Goal: Task Accomplishment & Management: Use online tool/utility

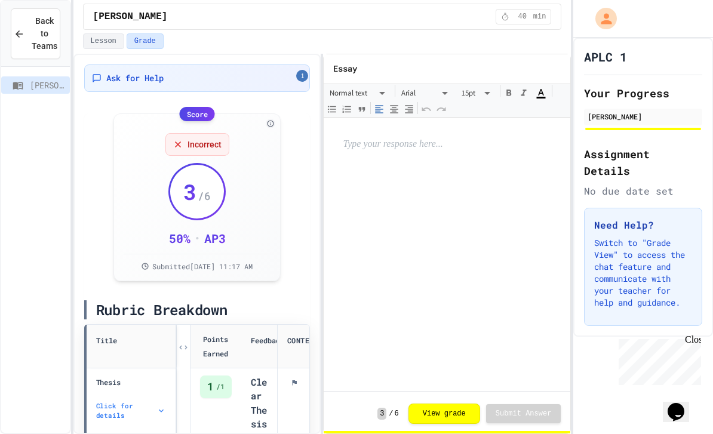
type input "**********"
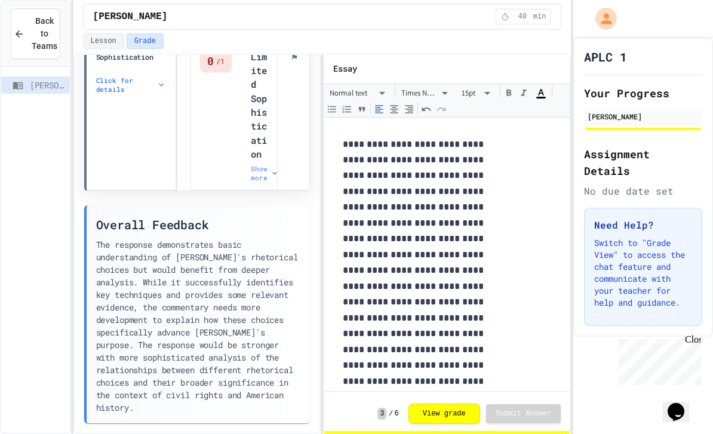
scroll to position [749, 0]
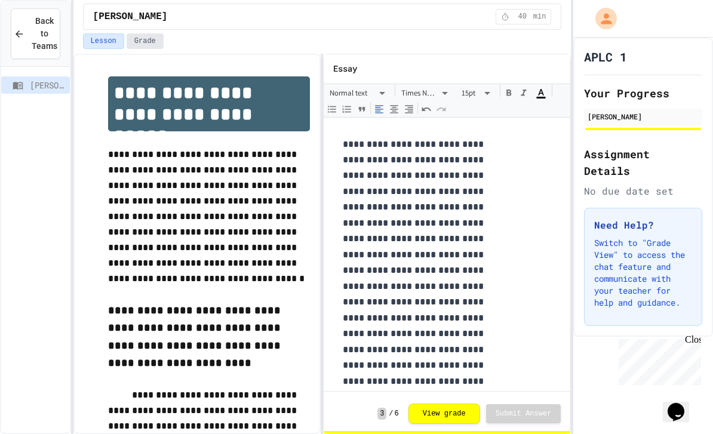
click at [139, 42] on button "Grade" at bounding box center [145, 41] width 37 height 16
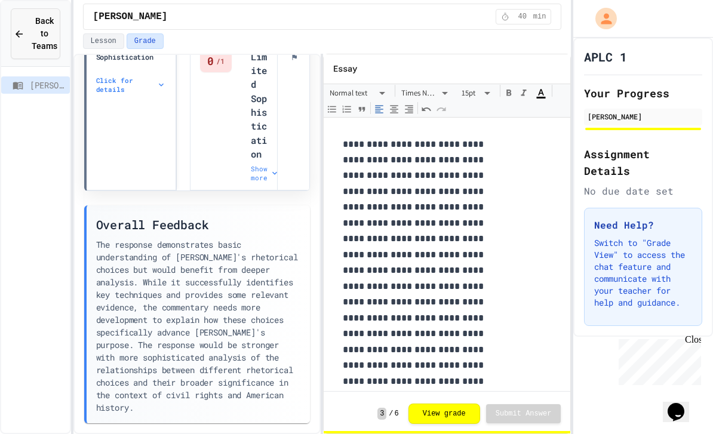
scroll to position [749, 0]
click at [20, 35] on icon at bounding box center [19, 34] width 11 height 11
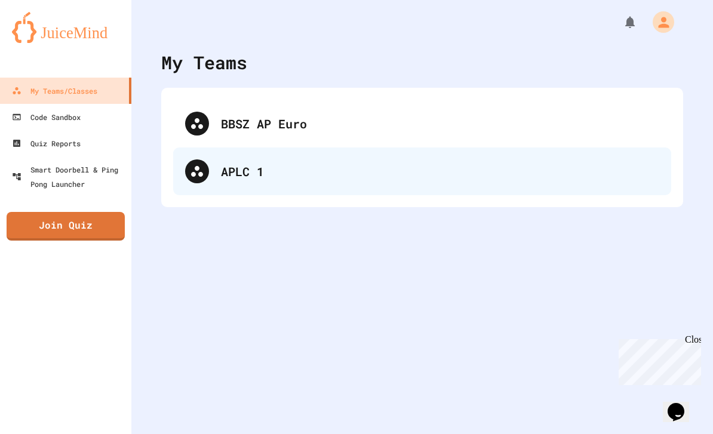
click at [212, 168] on div "APLC 1" at bounding box center [422, 171] width 498 height 48
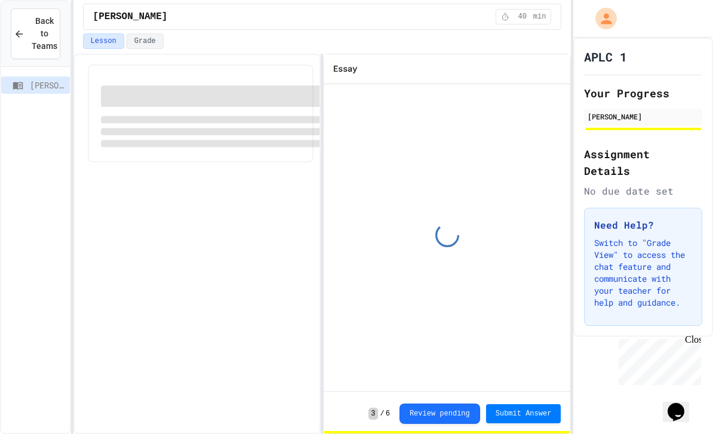
scroll to position [55, 0]
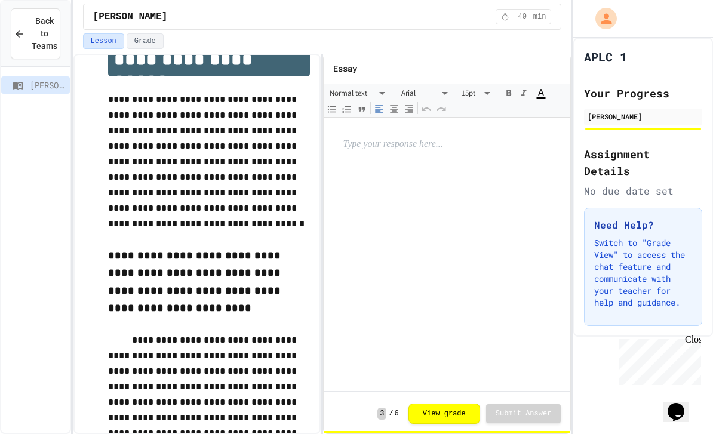
type input "**********"
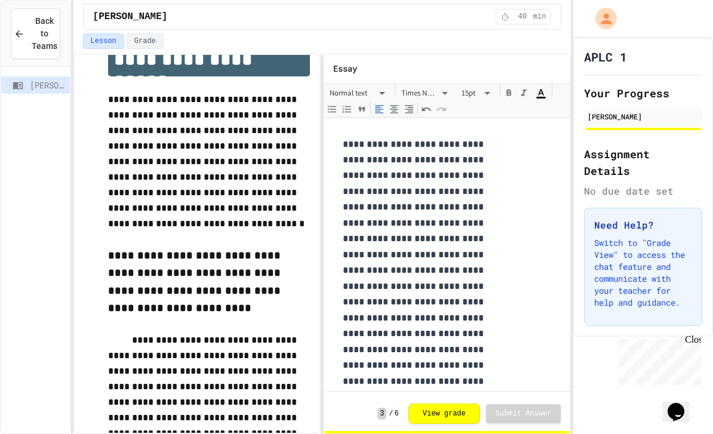
scroll to position [0, 0]
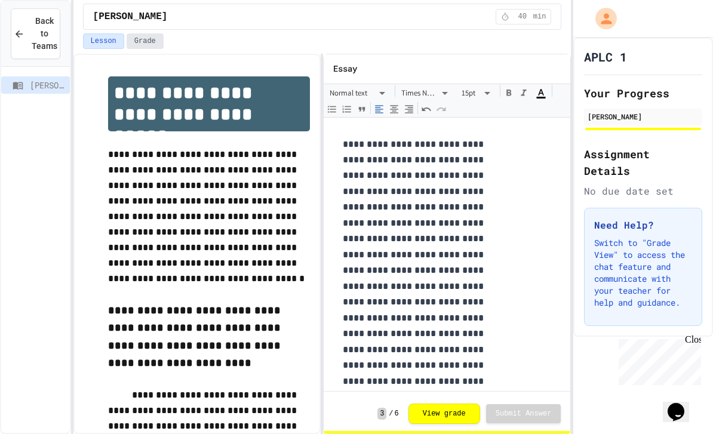
click at [139, 47] on button "Grade" at bounding box center [145, 41] width 37 height 16
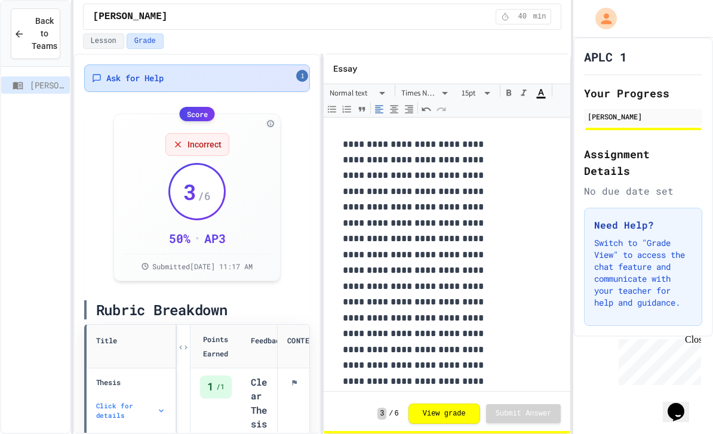
click at [175, 85] on div "Ask for Help 1" at bounding box center [197, 77] width 226 height 27
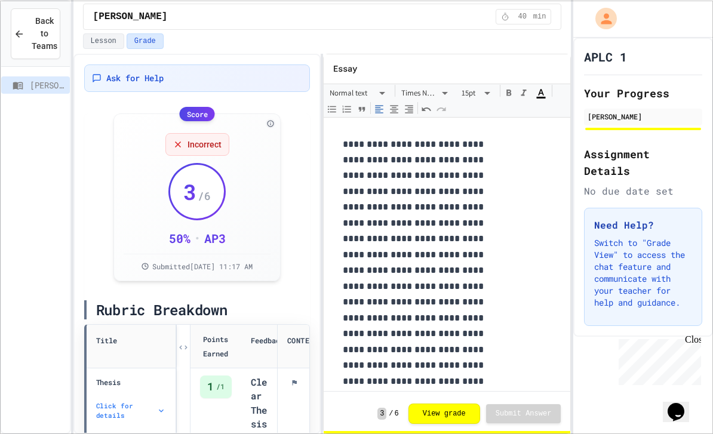
scroll to position [1, 0]
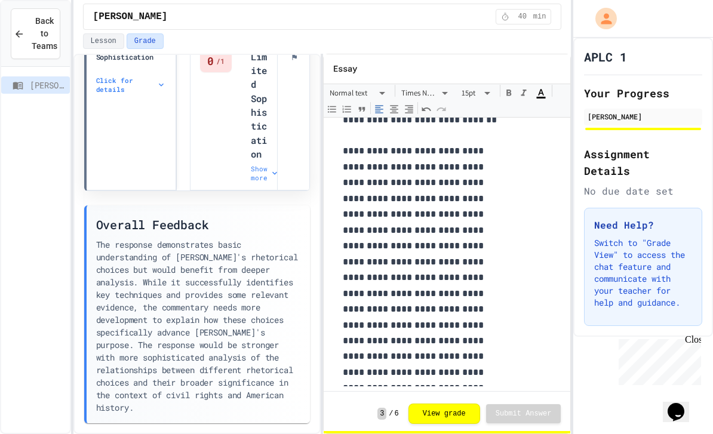
scroll to position [749, 0]
